Goal: Navigation & Orientation: Find specific page/section

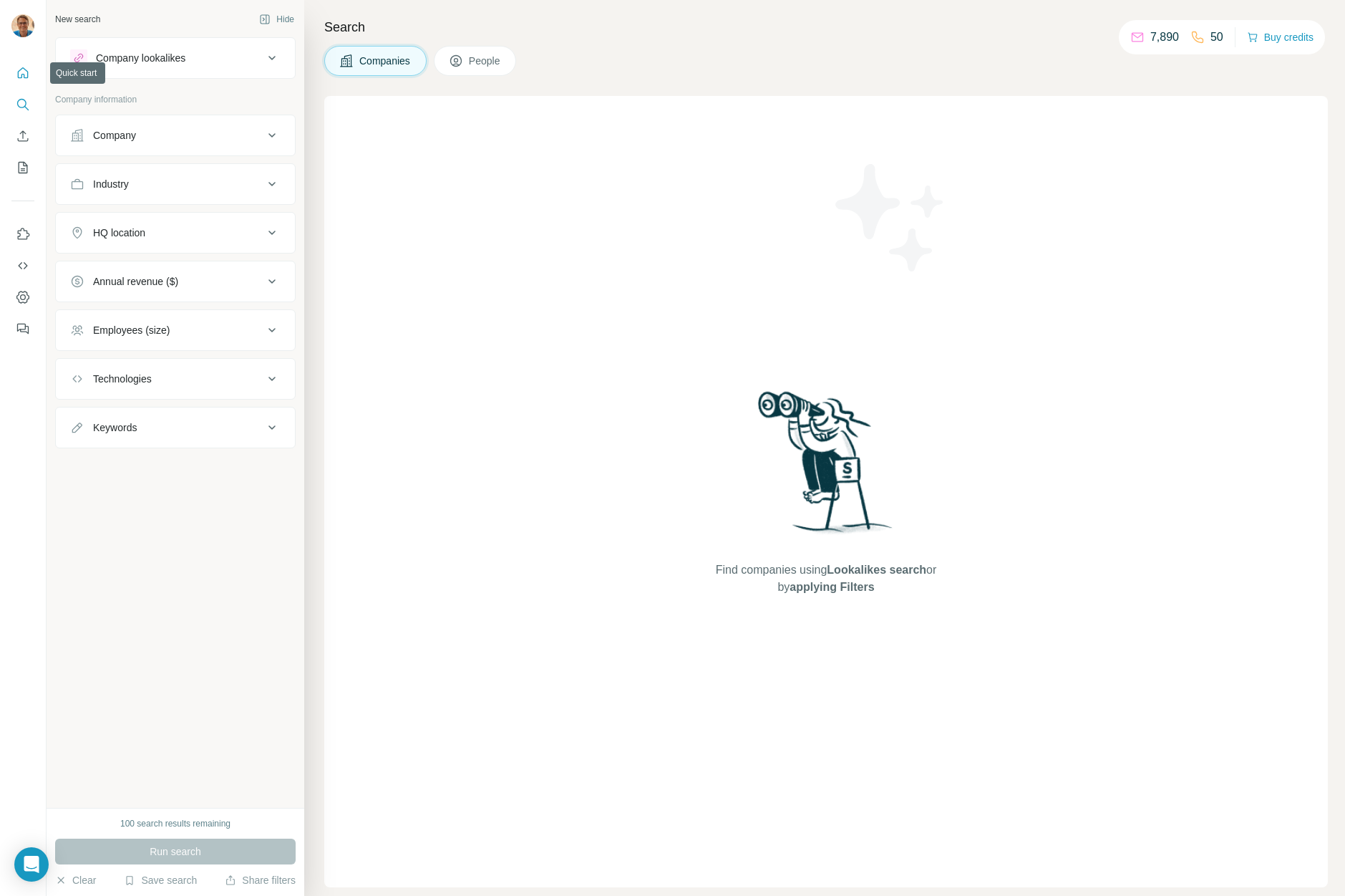
click at [24, 71] on icon "Quick start" at bounding box center [23, 73] width 15 height 15
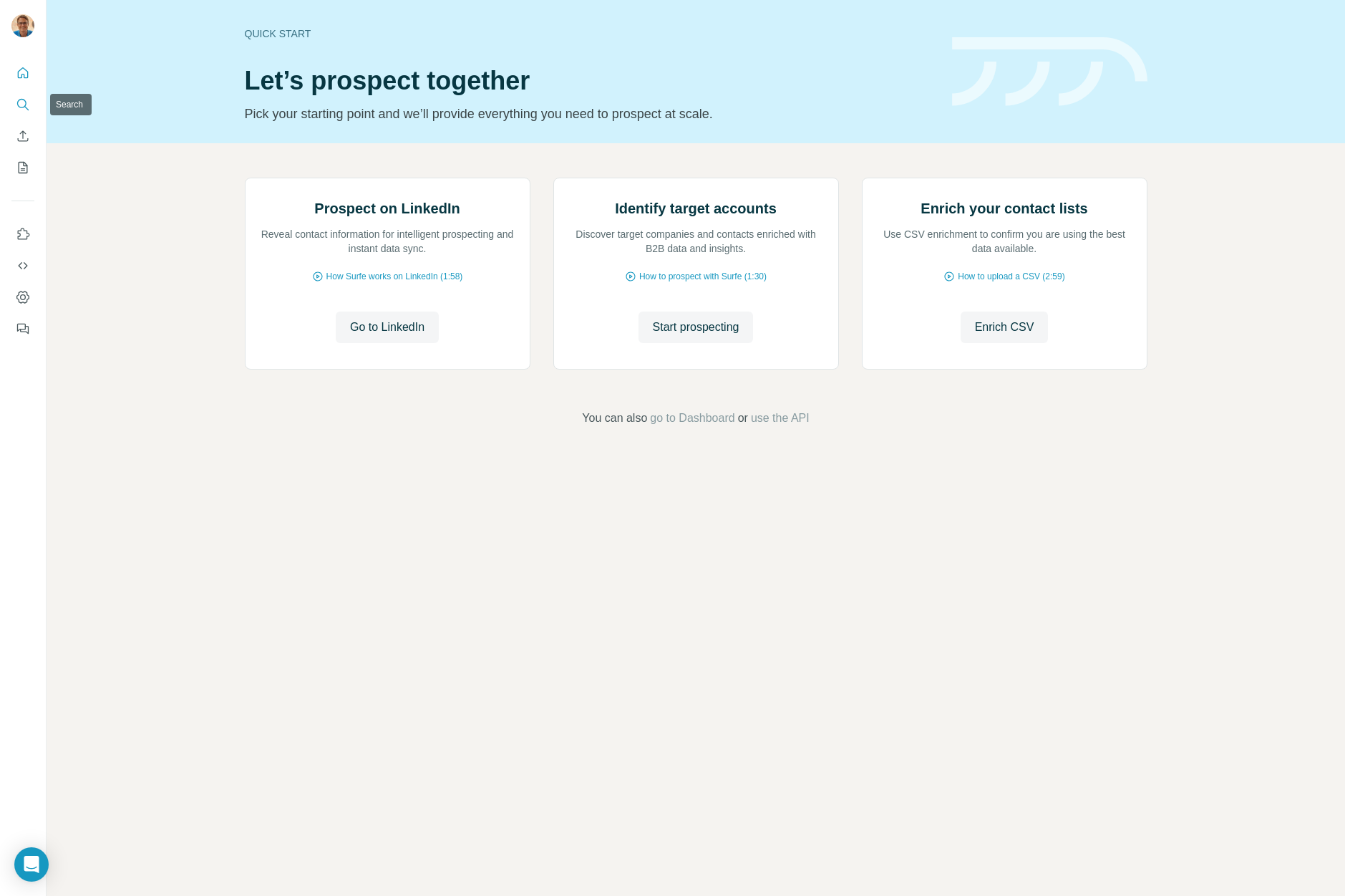
click at [23, 109] on icon "Search" at bounding box center [23, 104] width 15 height 15
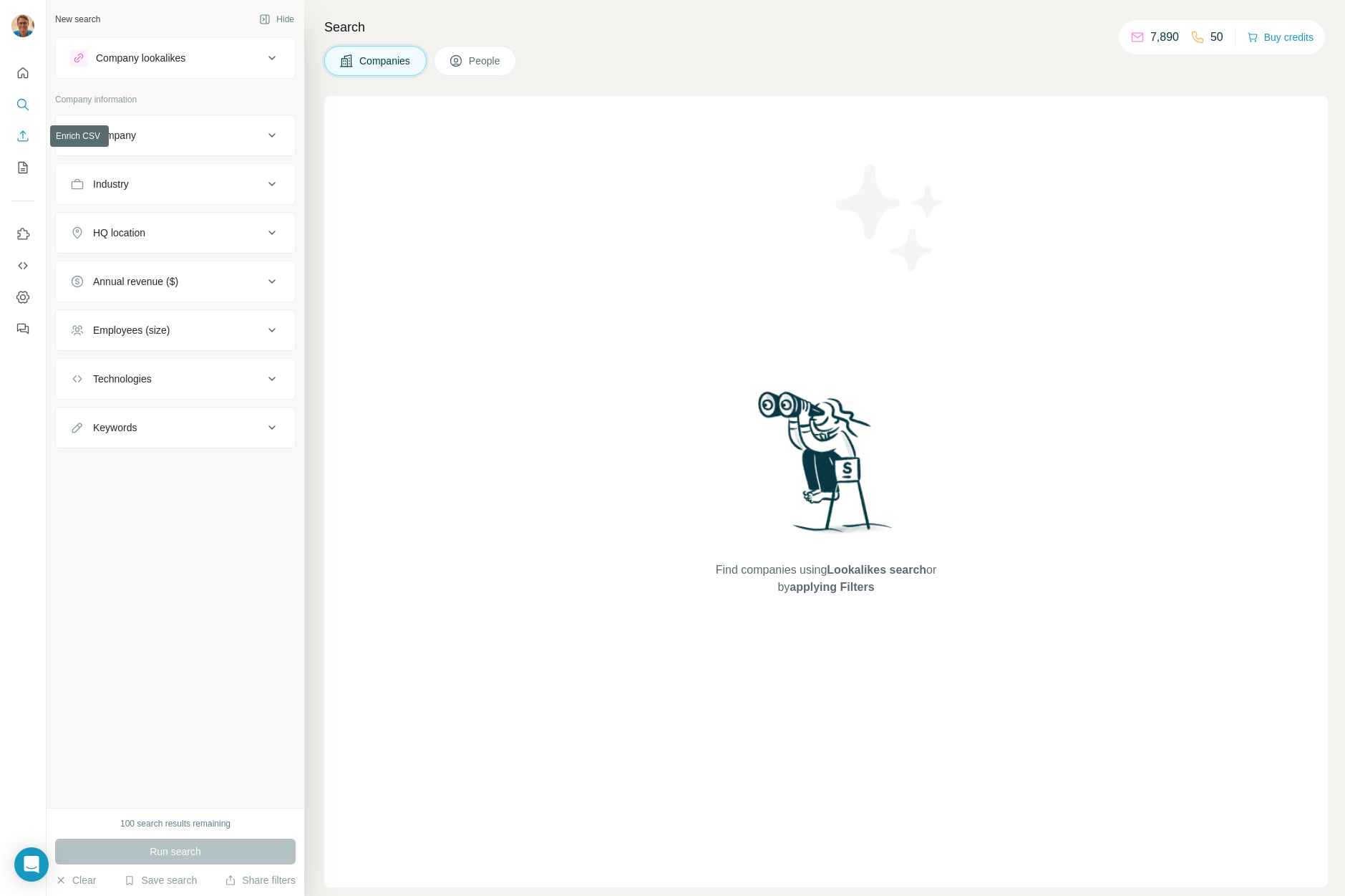
click at [23, 132] on icon "Enrich CSV" at bounding box center [23, 135] width 10 height 10
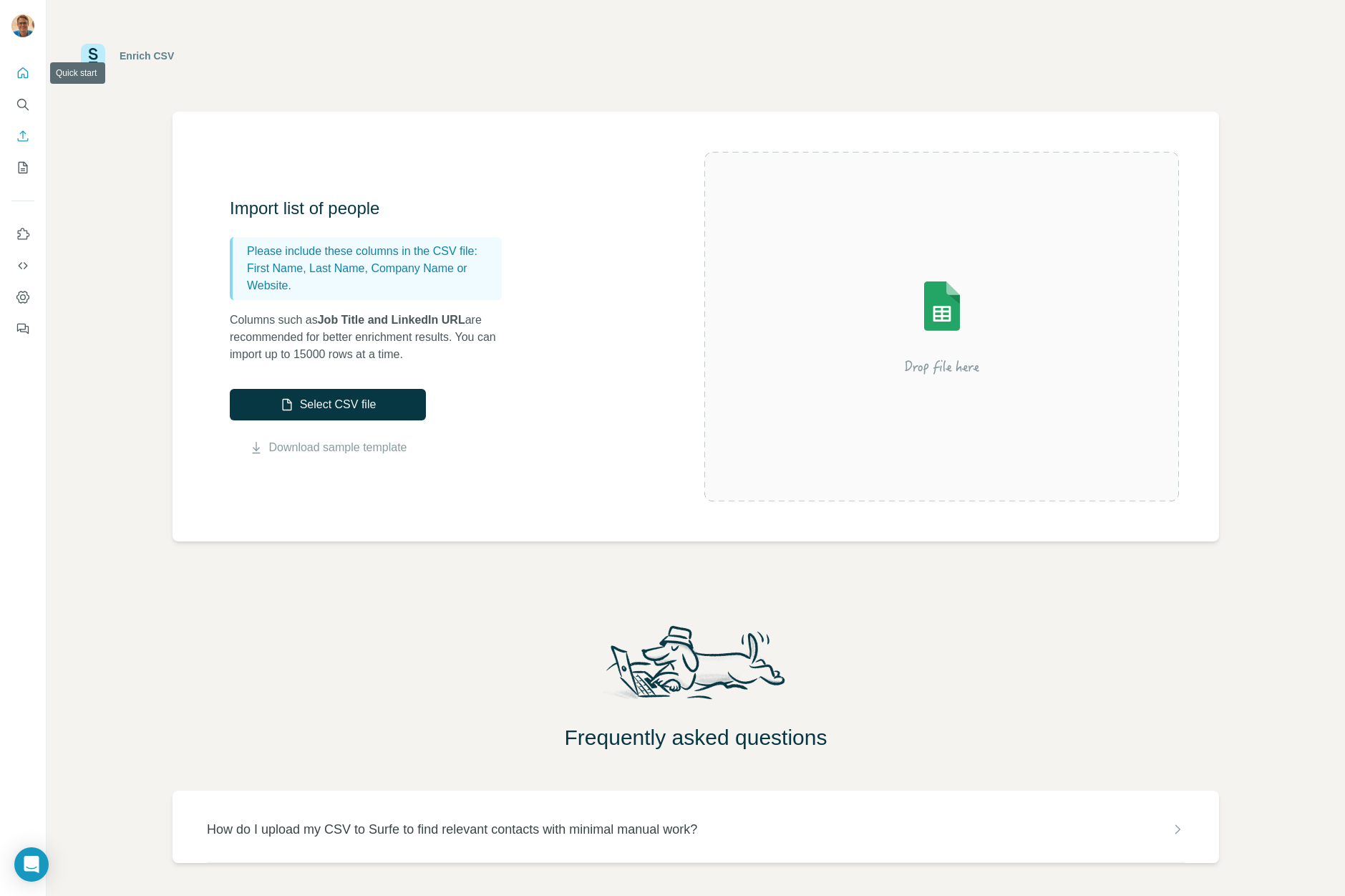
click at [31, 78] on button "Quick start" at bounding box center [23, 73] width 23 height 26
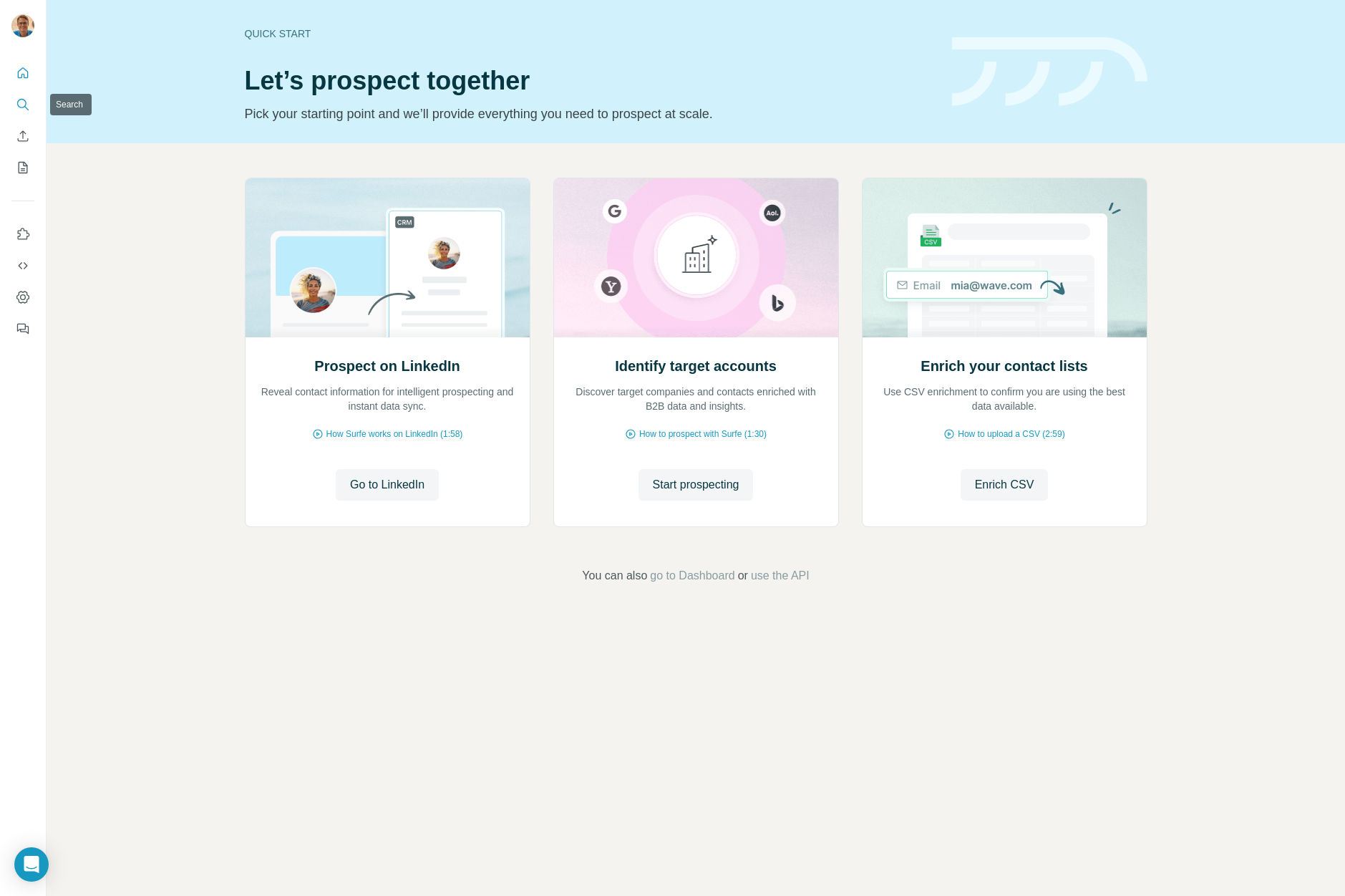
click at [23, 95] on button "Search" at bounding box center [23, 105] width 23 height 26
